Goal: Task Accomplishment & Management: Use online tool/utility

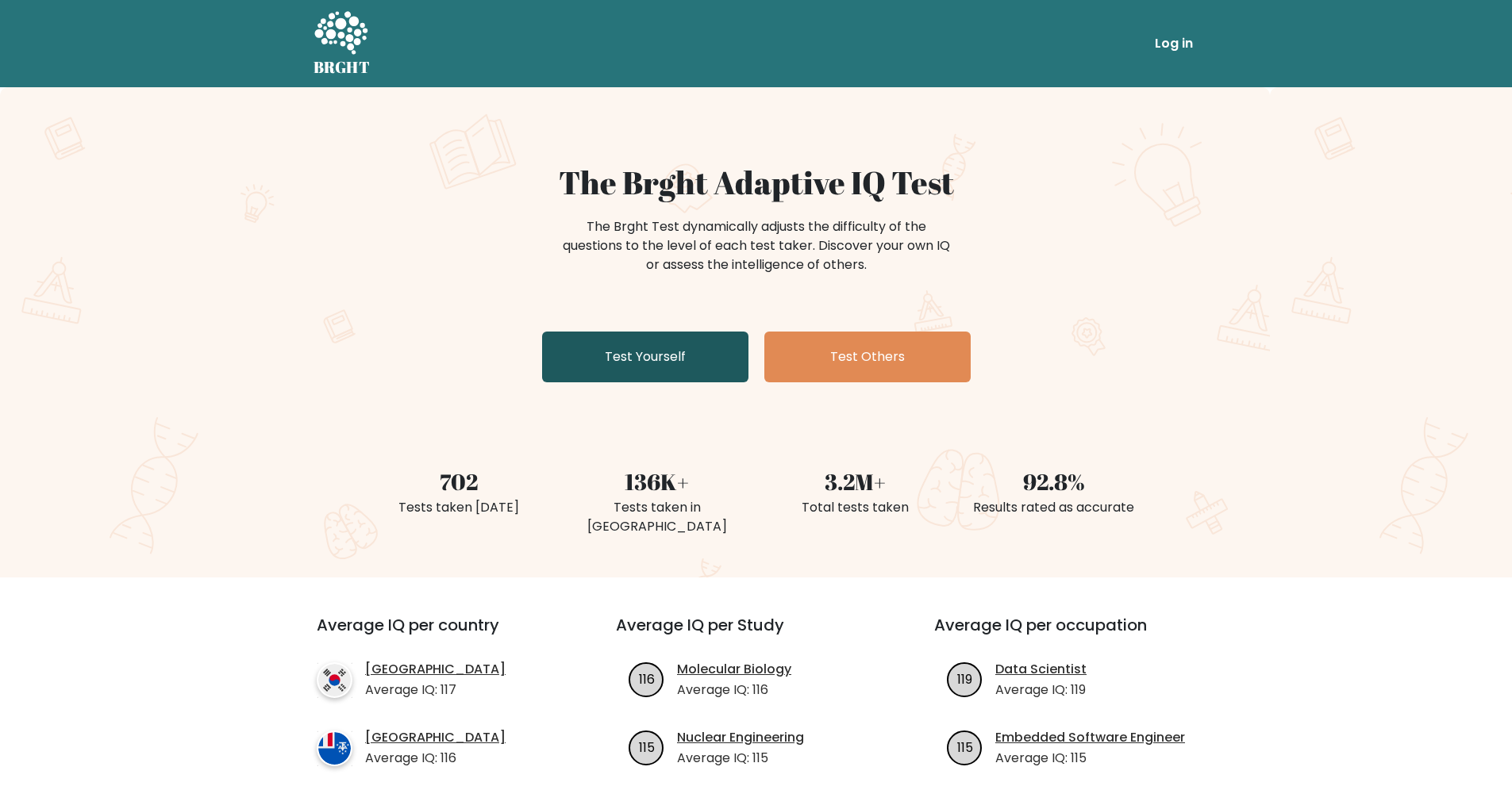
click at [704, 347] on link "Test Yourself" at bounding box center [645, 357] width 207 height 51
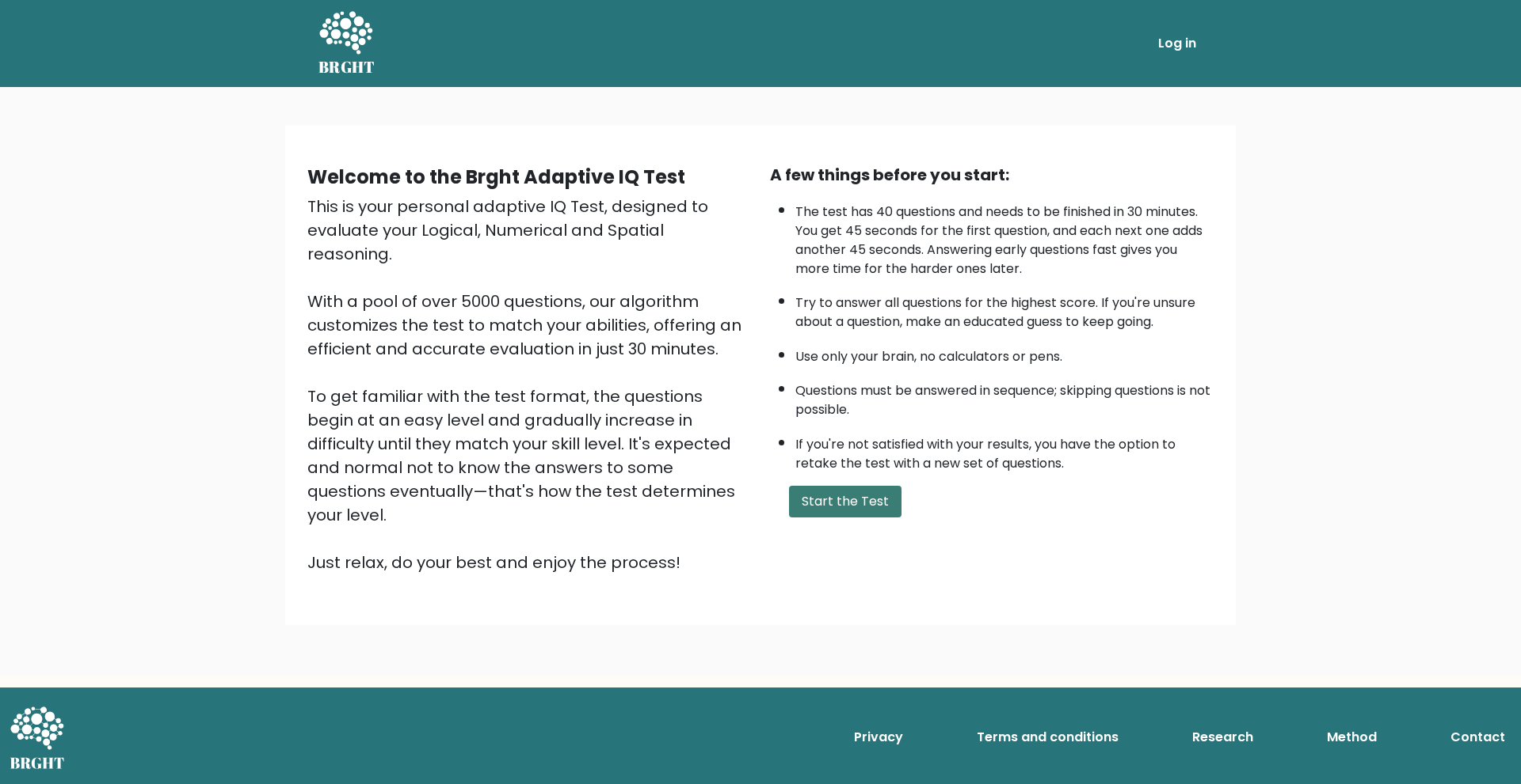
click at [817, 489] on button "Start the Test" at bounding box center [845, 502] width 113 height 32
